Goal: Information Seeking & Learning: Find specific fact

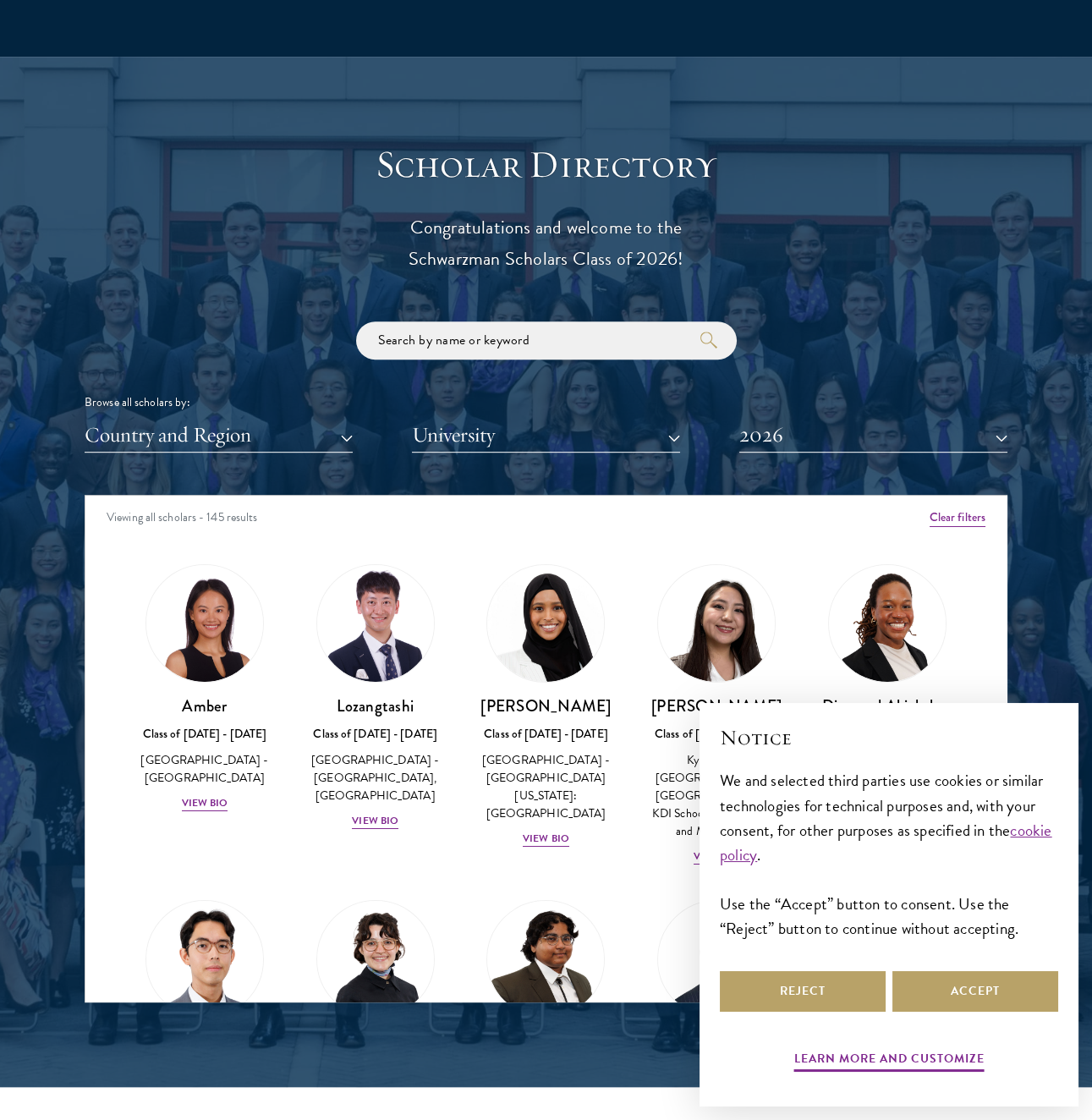
scroll to position [1693, 0]
click at [271, 456] on div "Scholar Directory Congratulations and welcome to the Schwarzman Scholars Class …" at bounding box center [546, 572] width 923 height 860
click at [274, 438] on button "Country and Region" at bounding box center [218, 435] width 269 height 34
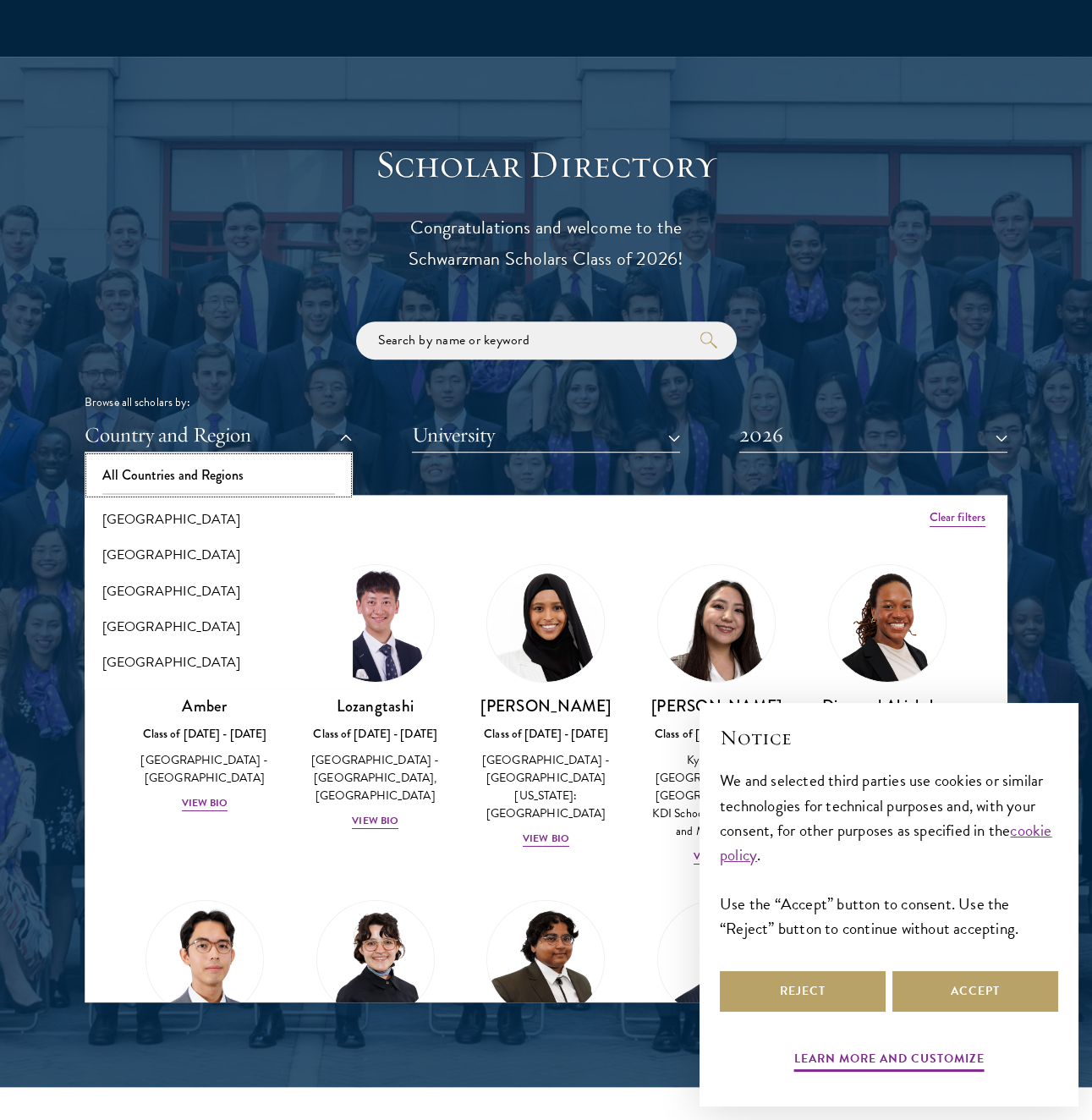
click at [203, 480] on button "All Countries and Regions" at bounding box center [218, 475] width 258 height 35
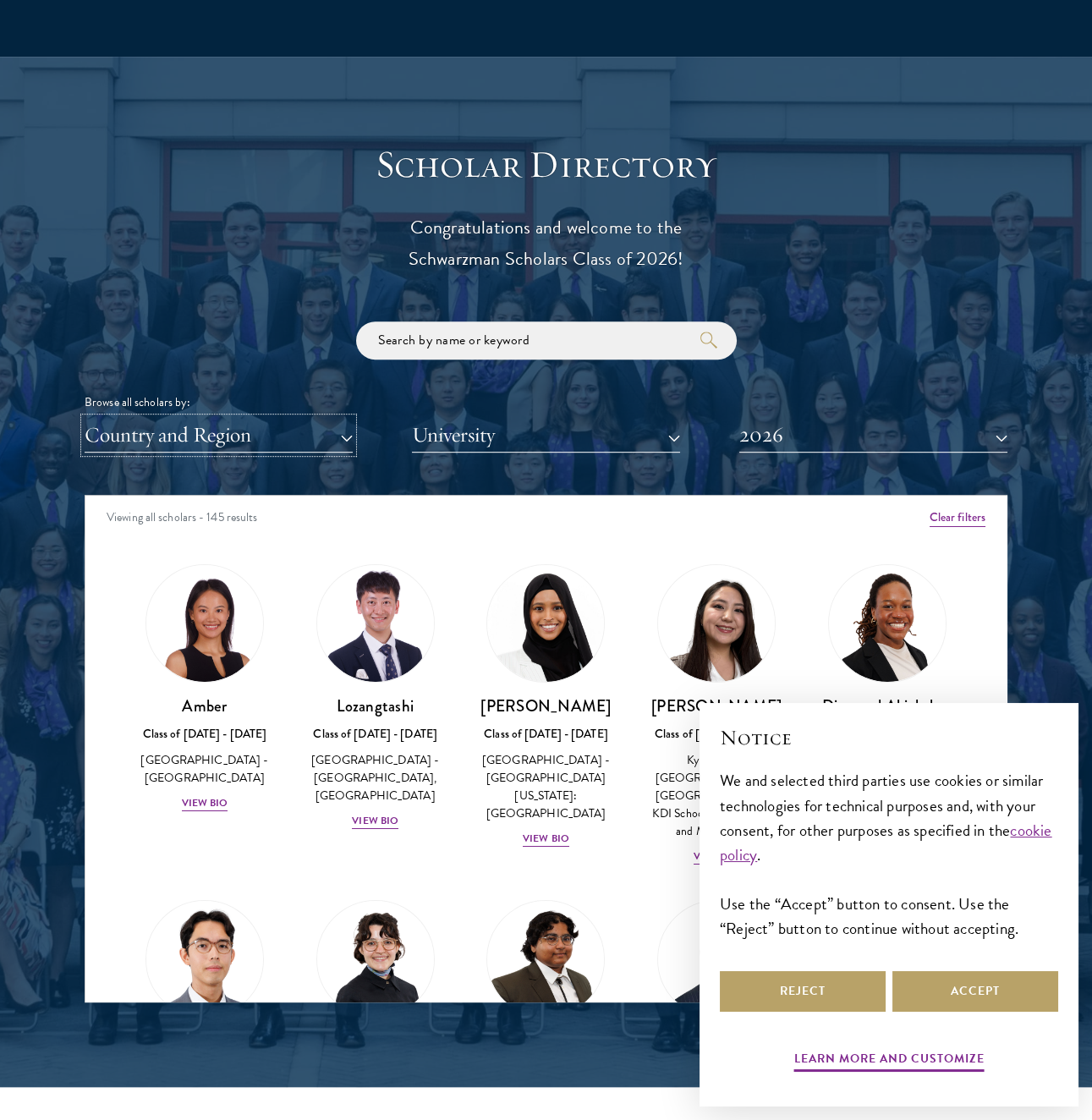
click at [255, 425] on button "Country and Region" at bounding box center [218, 435] width 269 height 34
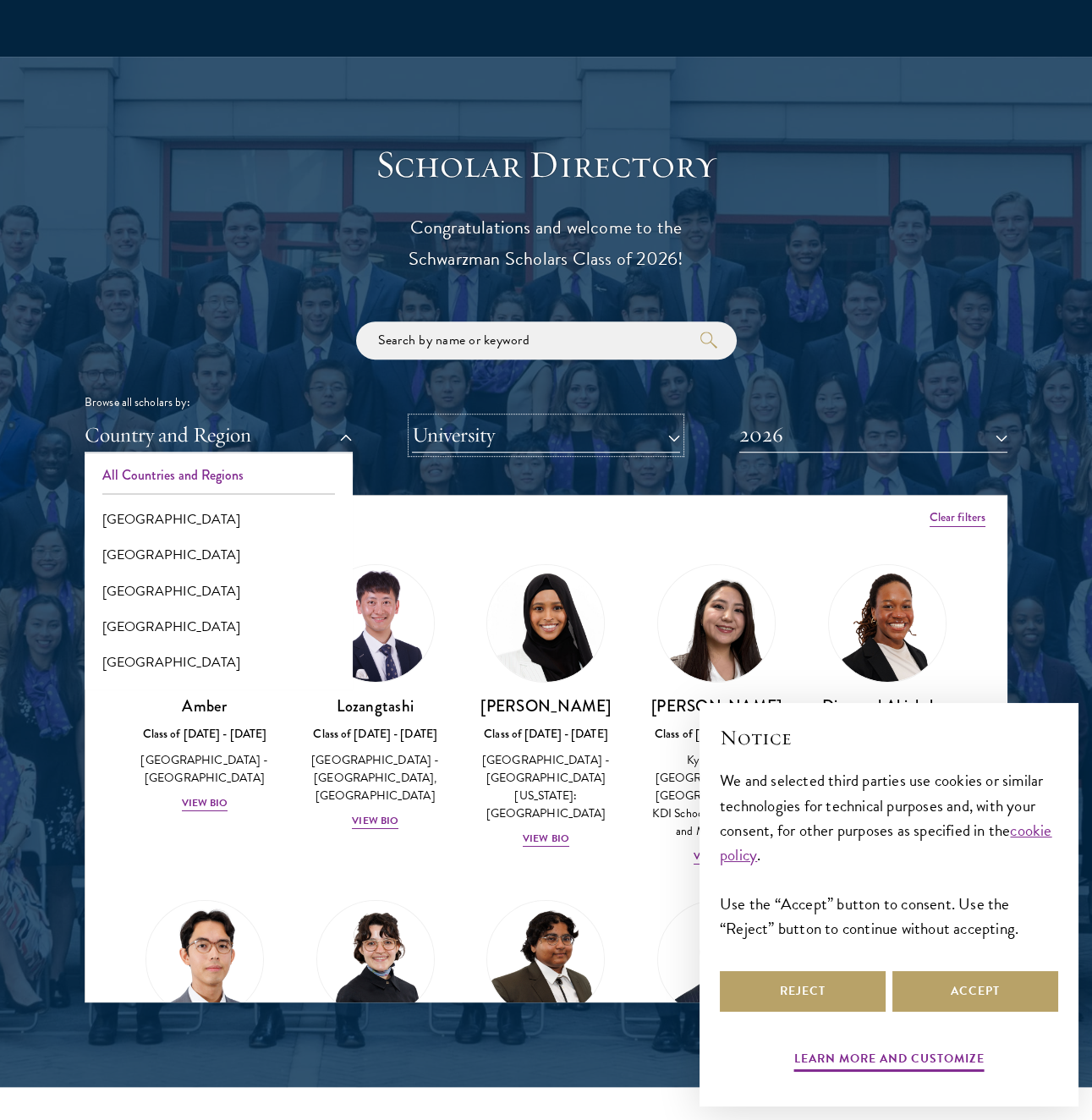
click at [501, 430] on button "University" at bounding box center [546, 435] width 269 height 34
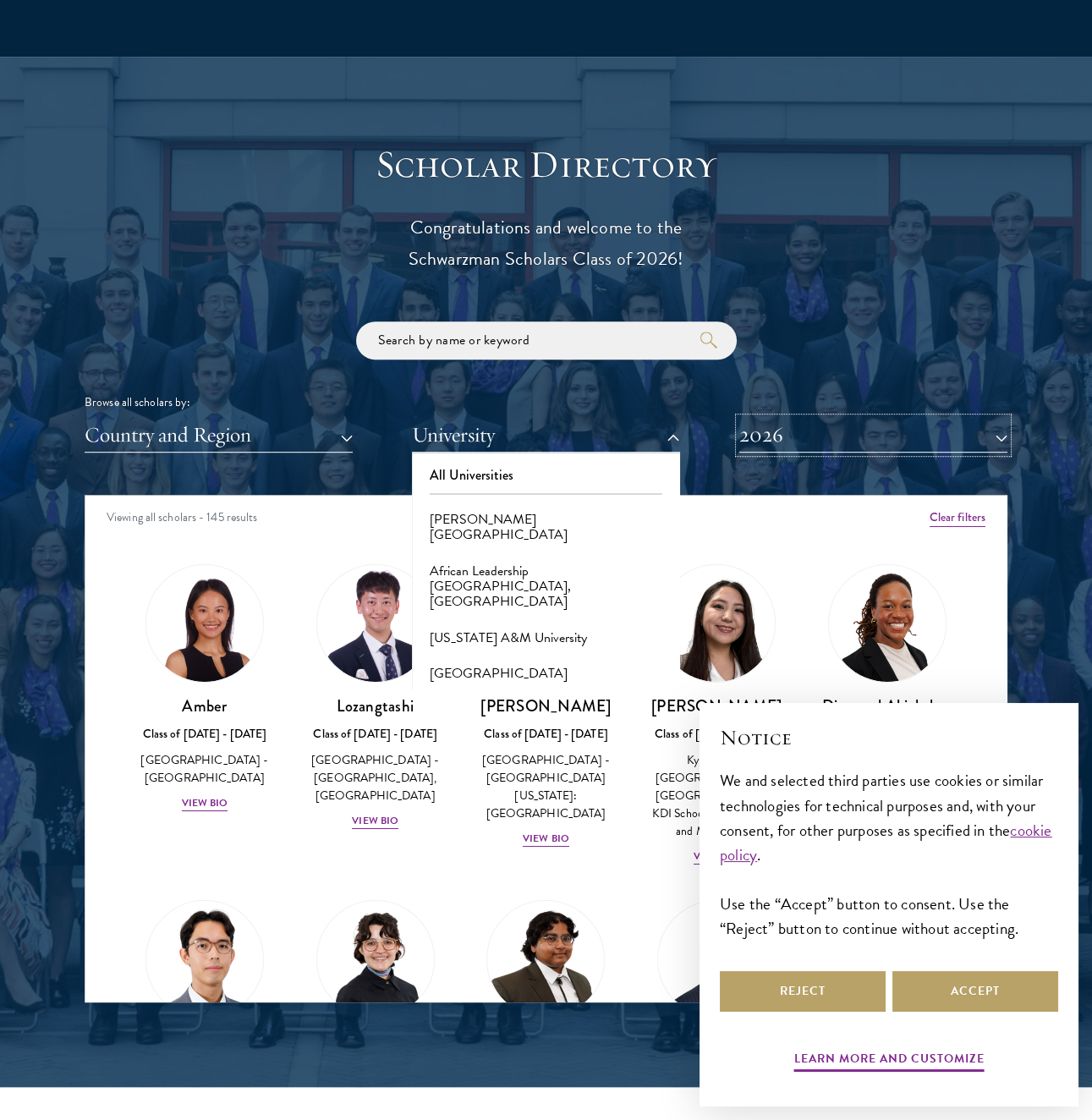
click at [823, 435] on button "2026" at bounding box center [873, 435] width 269 height 34
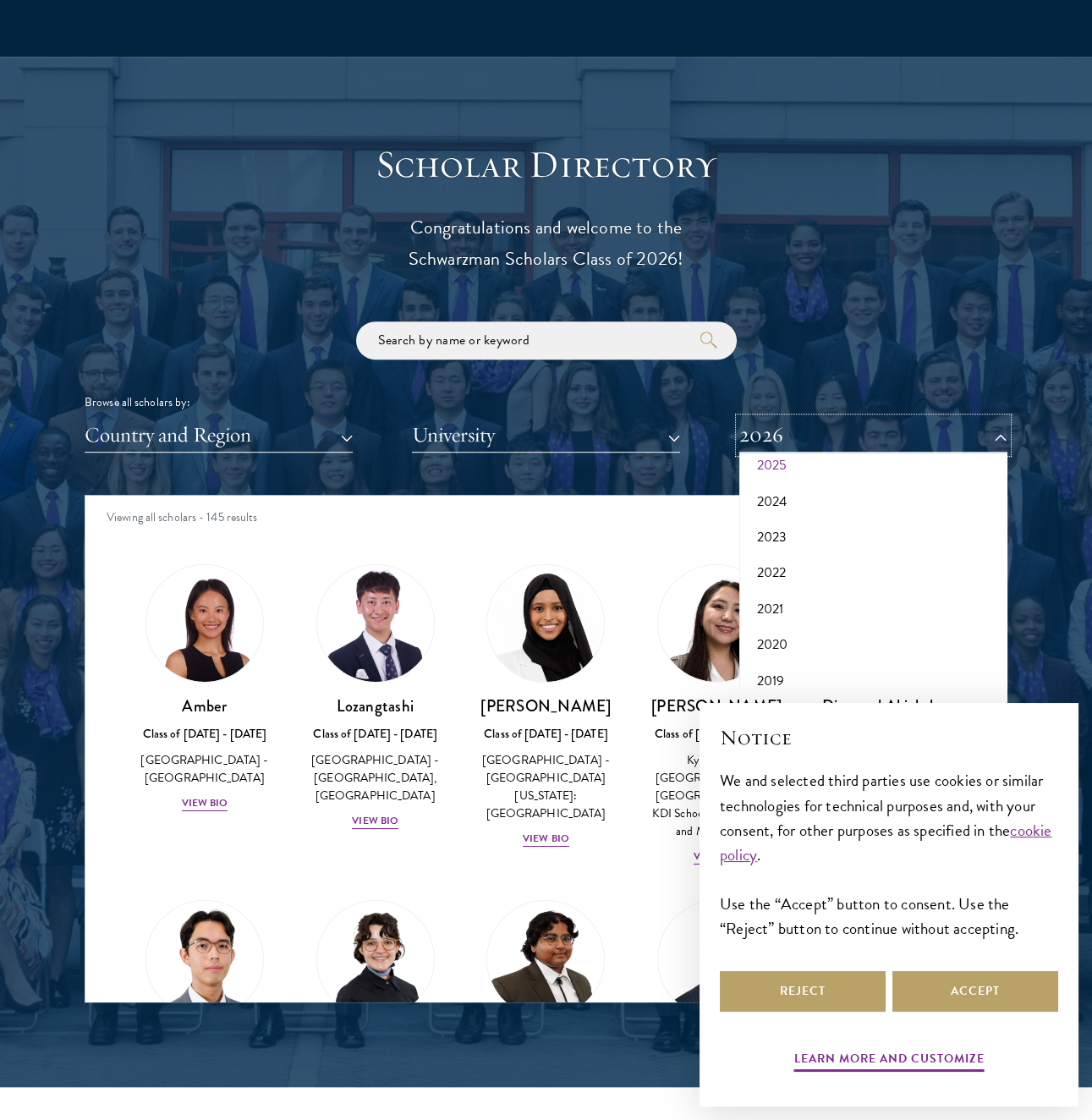
scroll to position [175, 0]
click at [803, 658] on button "2017" at bounding box center [874, 666] width 258 height 35
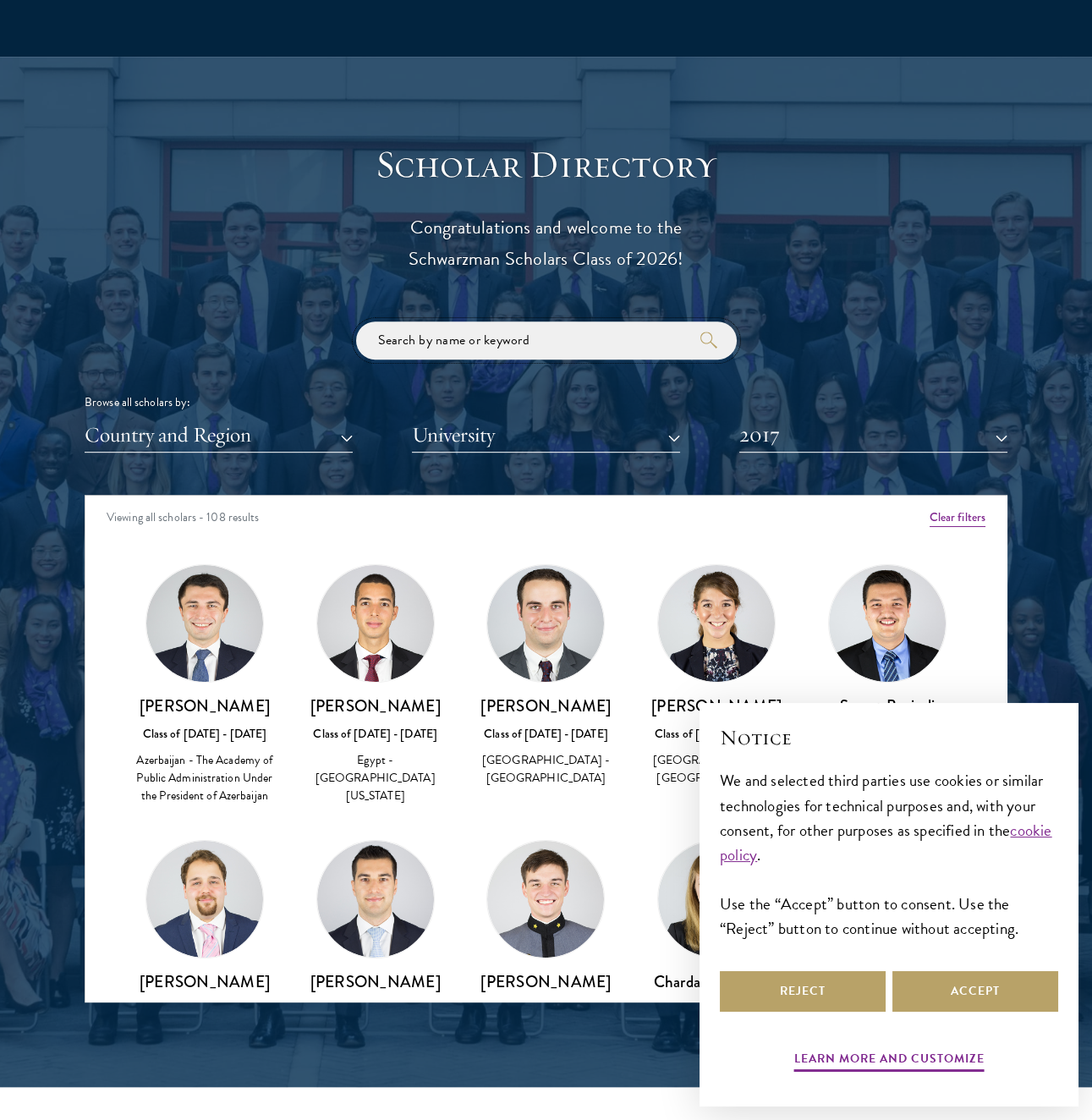
click at [570, 343] on input "search" at bounding box center [546, 341] width 381 height 38
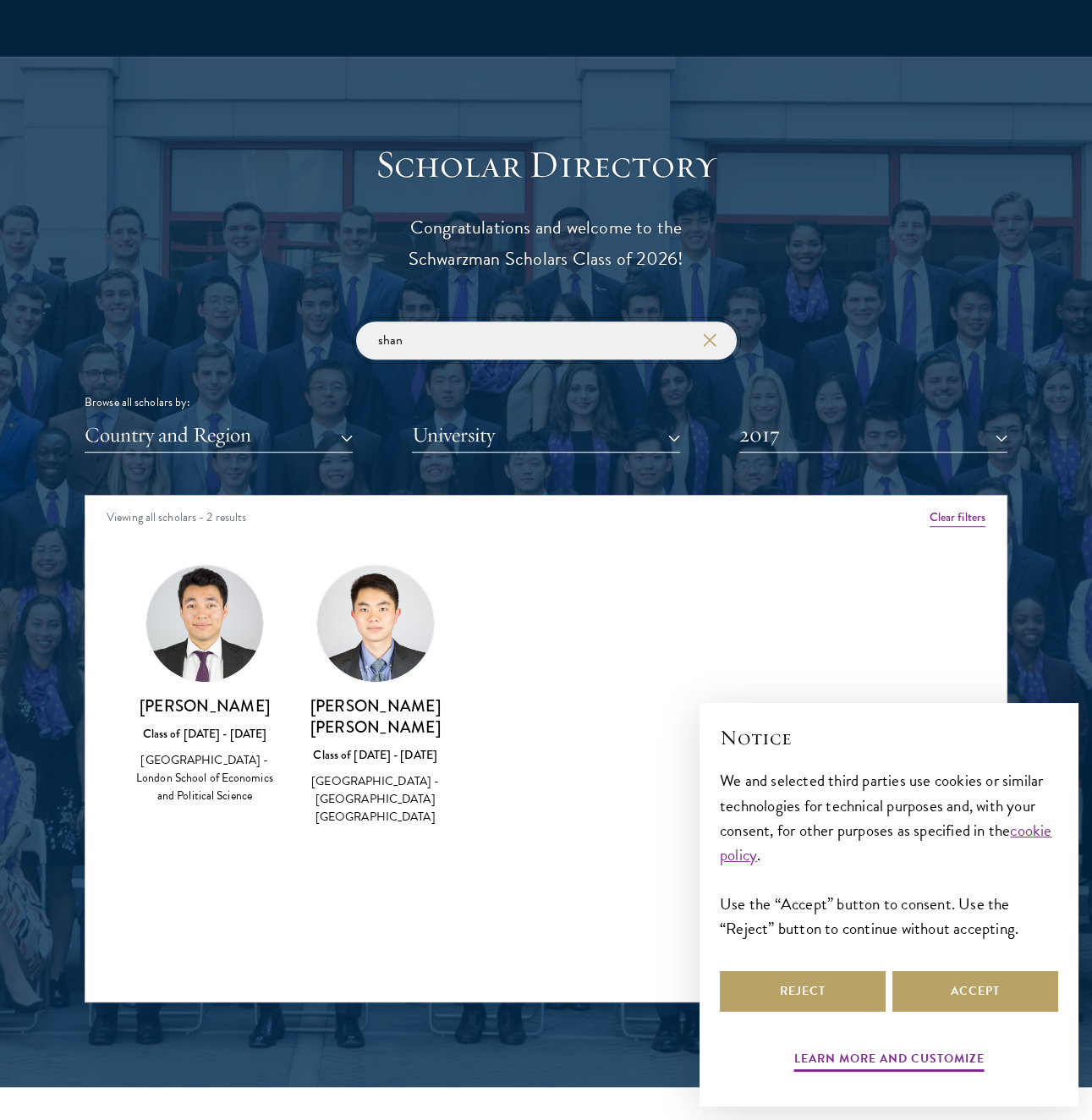
type input "shan"
click at [322, 697] on h3 "[PERSON_NAME] [PERSON_NAME]" at bounding box center [375, 716] width 137 height 42
click at [280, 710] on div "[PERSON_NAME] Class of [DATE] - [DATE] [GEOGRAPHIC_DATA] - London School of Eco…" at bounding box center [205, 685] width 171 height 276
drag, startPoint x: 140, startPoint y: 706, endPoint x: 270, endPoint y: 710, distance: 130.1
click at [270, 710] on h3 "[PERSON_NAME]" at bounding box center [204, 706] width 137 height 21
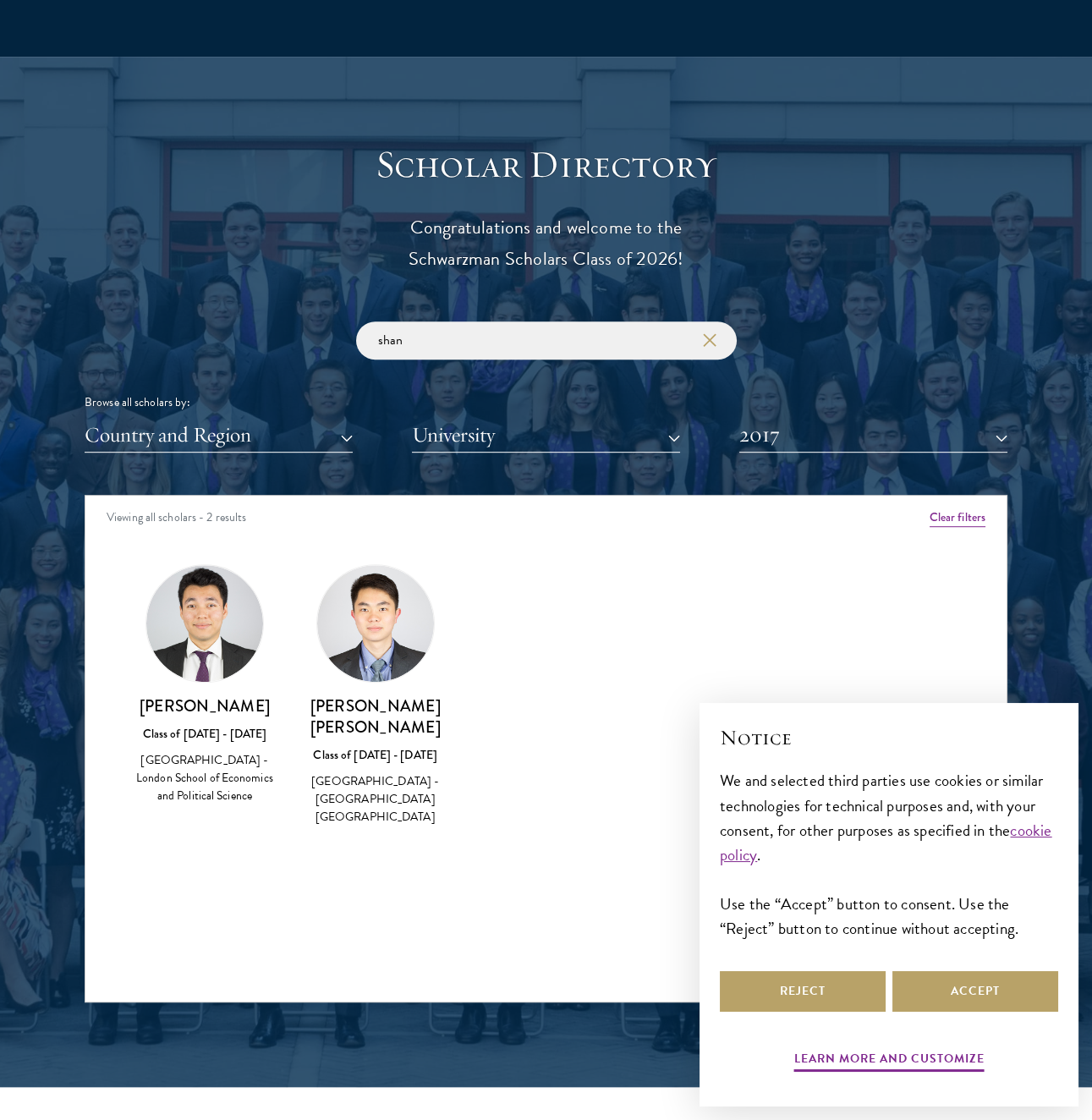
copy h3 "[PERSON_NAME]"
